Goal: Navigation & Orientation: Find specific page/section

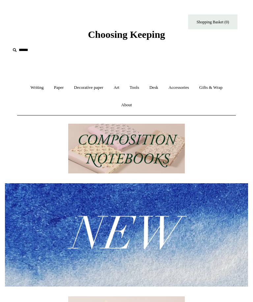
click at [137, 87] on link "Tools +" at bounding box center [134, 87] width 19 height 17
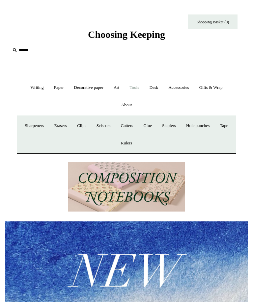
click at [127, 104] on link "About +" at bounding box center [127, 104] width 20 height 17
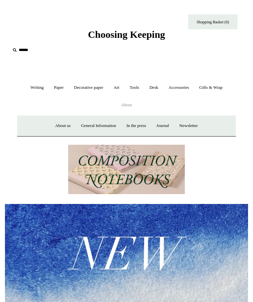
click at [59, 89] on link "Paper +" at bounding box center [58, 87] width 19 height 17
click at [155, 123] on link "Greeting cards +" at bounding box center [150, 125] width 34 height 17
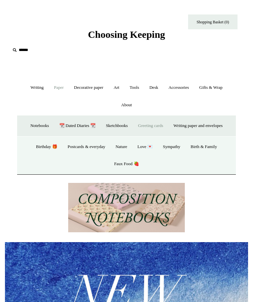
click at [152, 123] on link "Greeting cards -" at bounding box center [150, 125] width 34 height 17
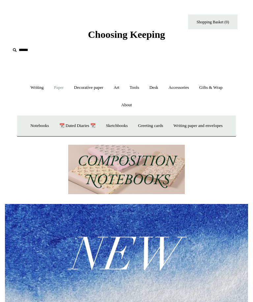
click at [158, 121] on link "Greeting cards +" at bounding box center [150, 125] width 34 height 17
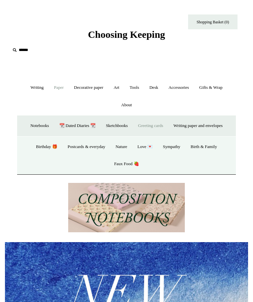
click at [134, 160] on link "Faux Food 🍓" at bounding box center [126, 163] width 34 height 17
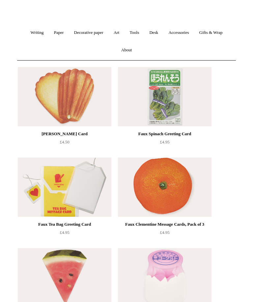
scroll to position [56, 0]
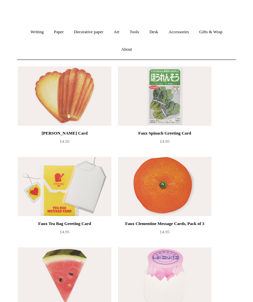
click at [97, 90] on img at bounding box center [64, 95] width 93 height 59
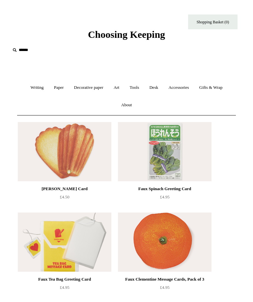
click at [59, 84] on link "Paper +" at bounding box center [58, 87] width 19 height 17
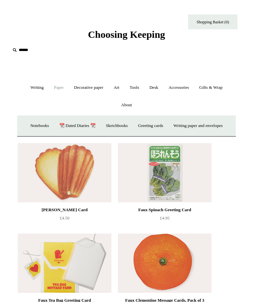
click at [155, 125] on link "Greeting cards +" at bounding box center [150, 125] width 34 height 17
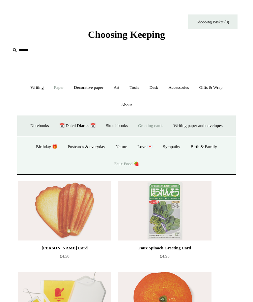
click at [143, 146] on link "Love 💌" at bounding box center [145, 146] width 24 height 17
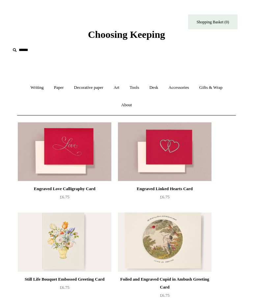
click at [118, 87] on link "Art +" at bounding box center [116, 87] width 15 height 17
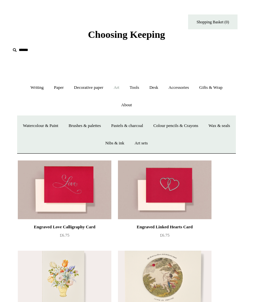
click at [122, 85] on link "Art -" at bounding box center [116, 87] width 15 height 17
